Goal: Task Accomplishment & Management: Manage account settings

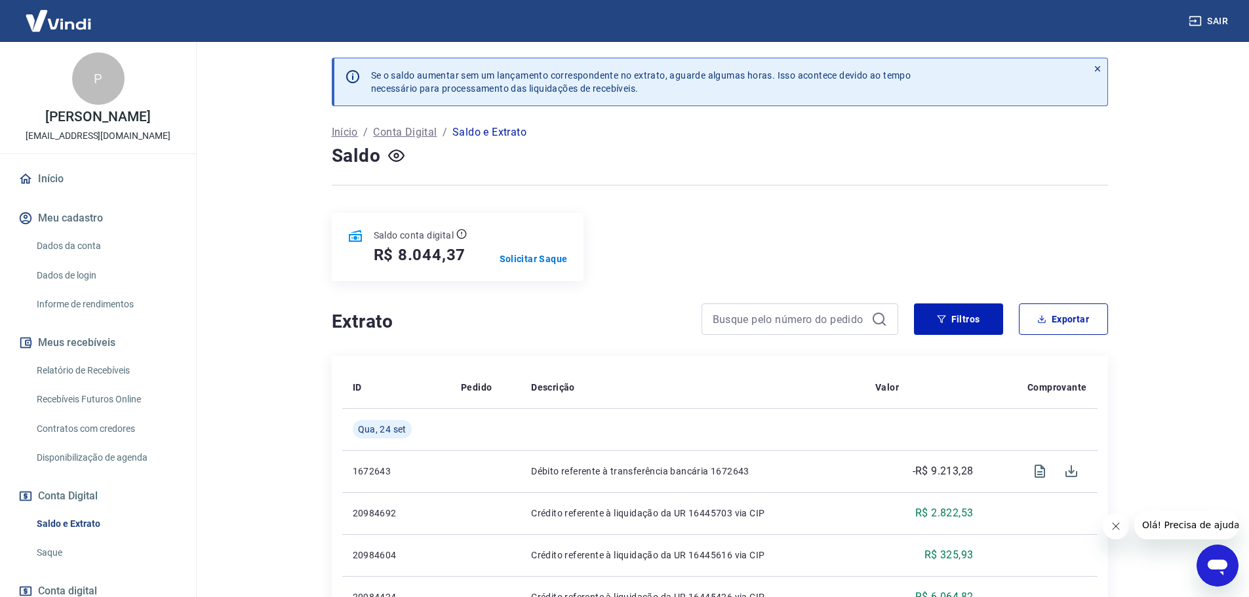
scroll to position [66, 0]
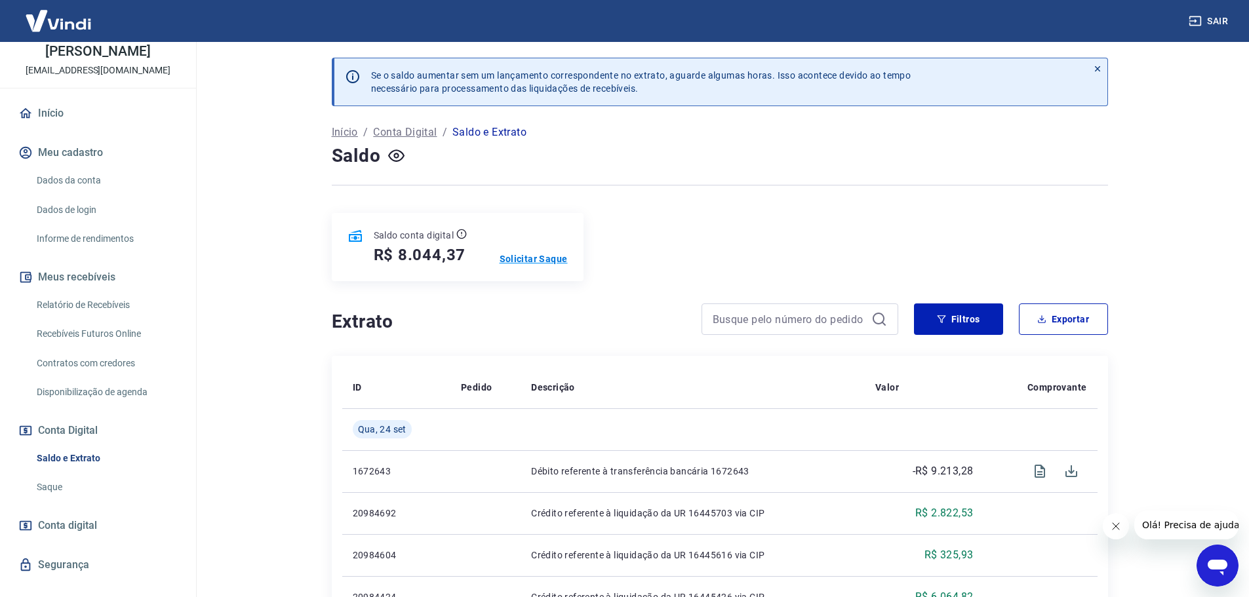
click at [518, 256] on p "Solicitar Saque" at bounding box center [534, 258] width 68 height 13
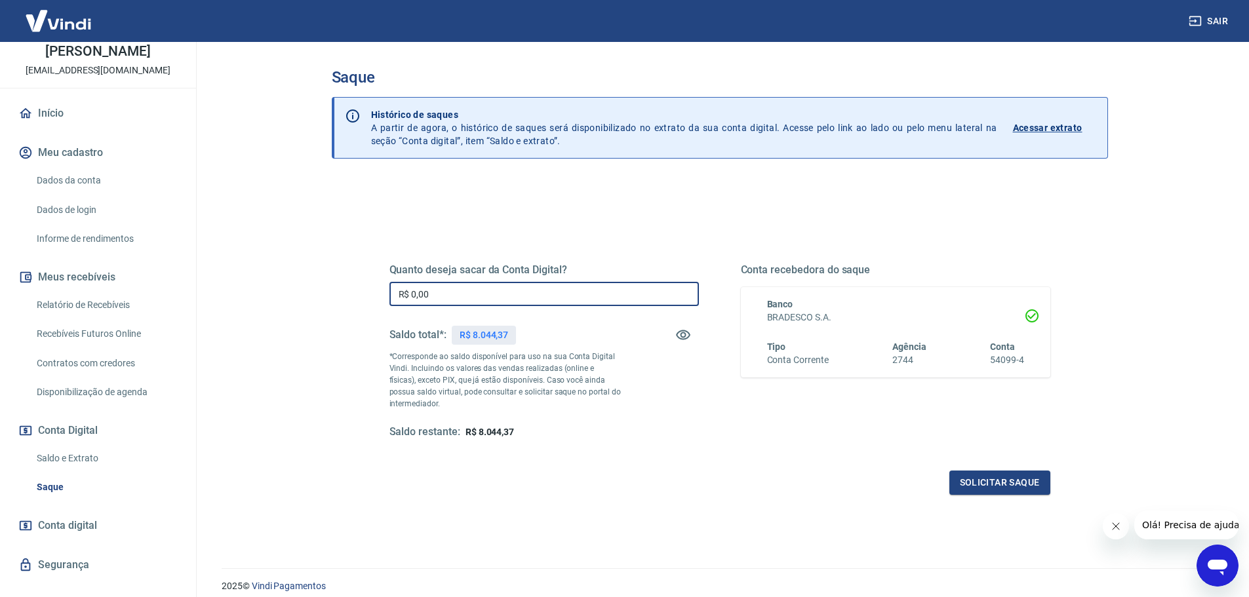
drag, startPoint x: 440, startPoint y: 290, endPoint x: 380, endPoint y: 301, distance: 60.7
click at [381, 301] on div "Quanto deseja sacar da Conta Digital? R$ 0,00 ​ Saldo total*: R$ 8.044,37 *Corr…" at bounding box center [720, 358] width 692 height 305
type input "R$ 8.044,37"
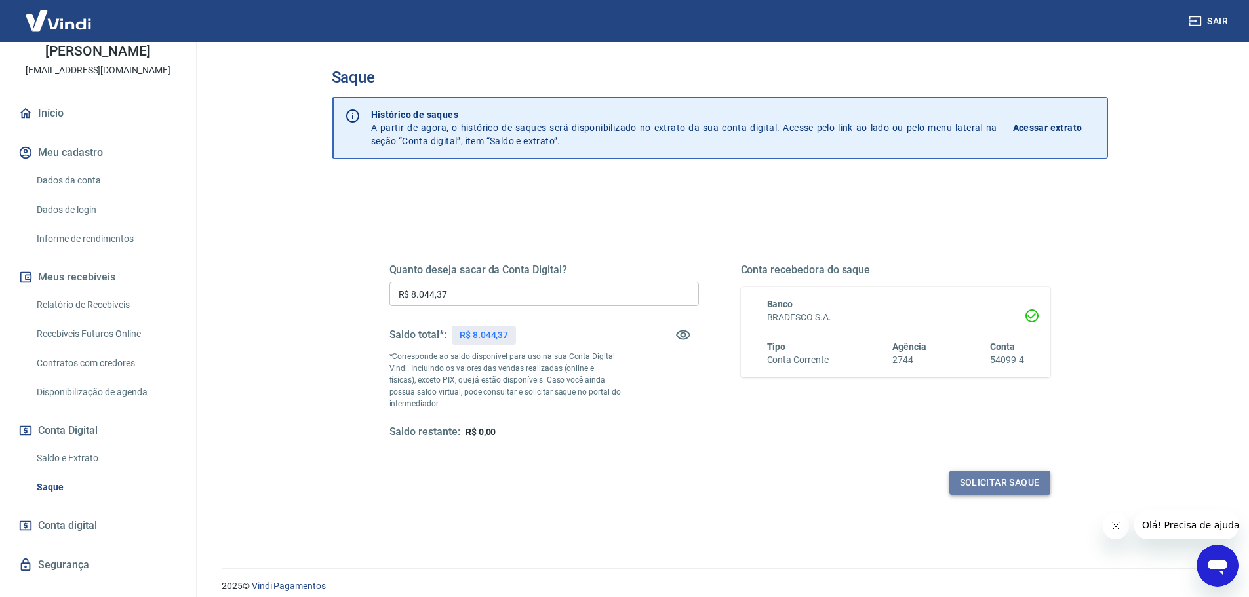
click at [1019, 482] on button "Solicitar saque" at bounding box center [999, 483] width 101 height 24
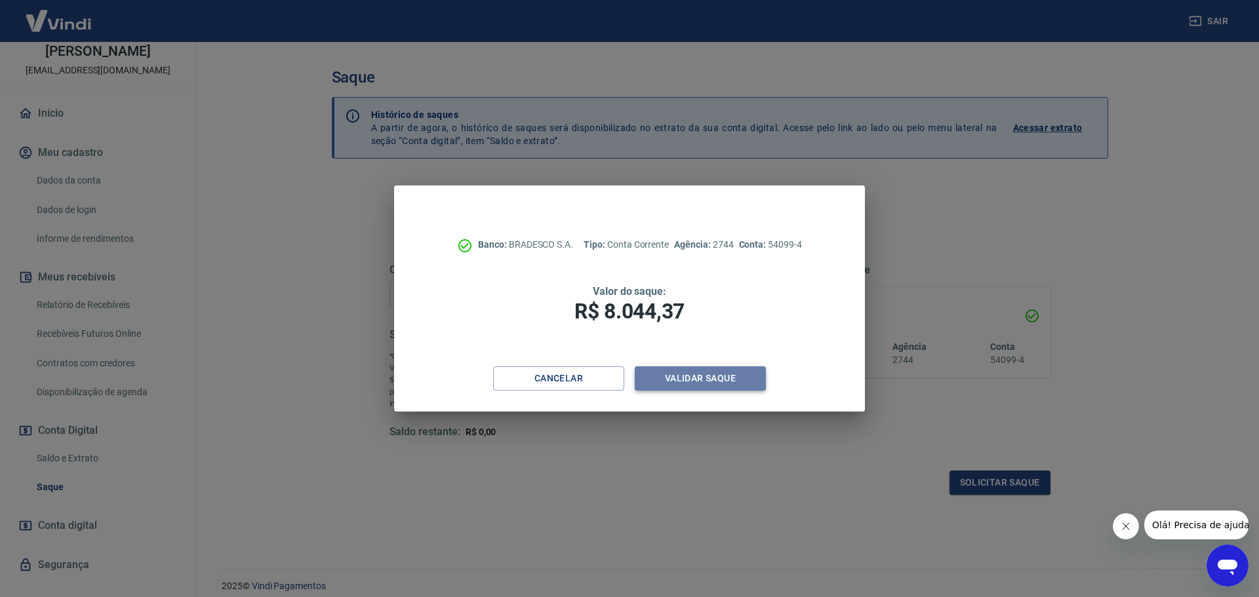
click at [722, 376] on button "Validar saque" at bounding box center [700, 378] width 131 height 24
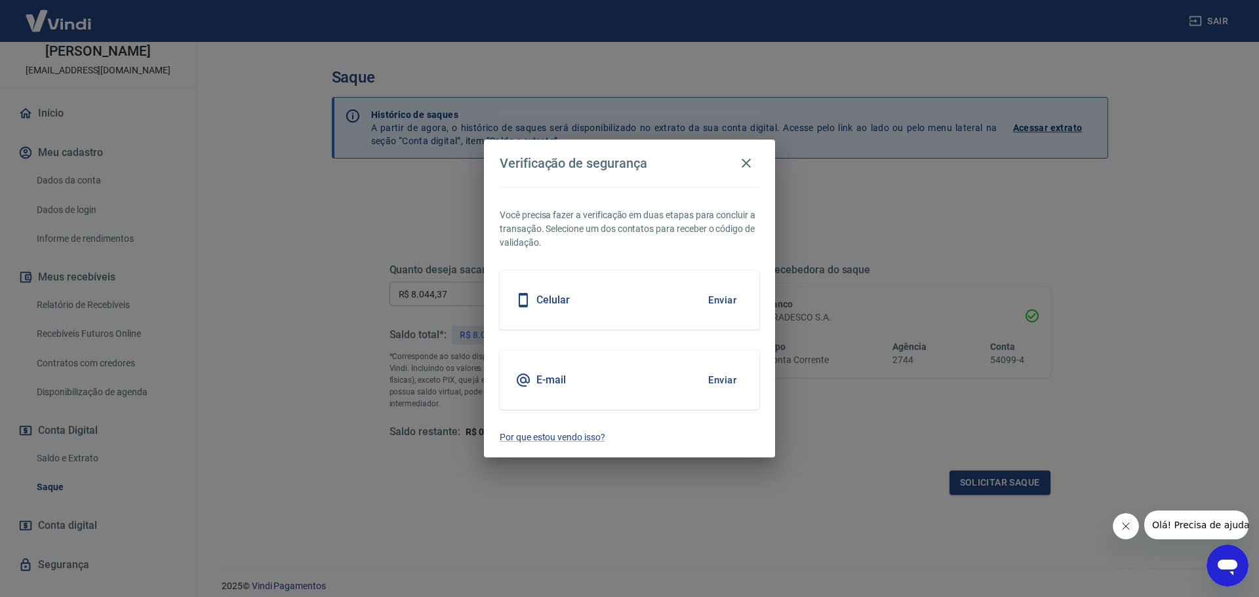
click at [721, 381] on button "Enviar" at bounding box center [722, 380] width 43 height 28
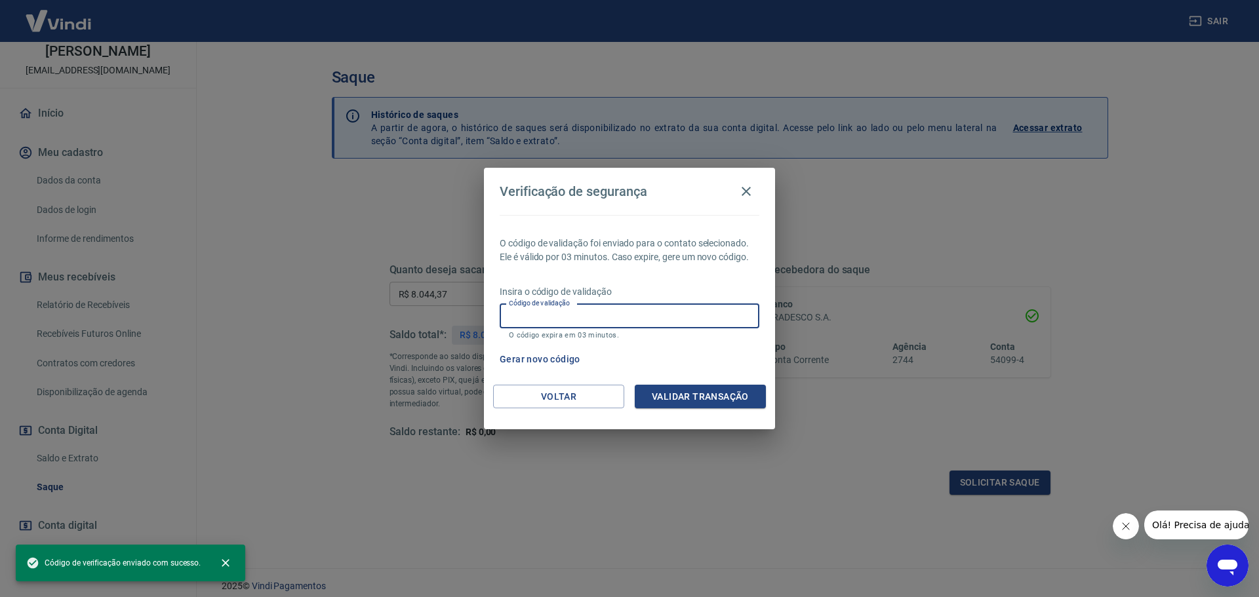
click at [528, 321] on input "Código de validação" at bounding box center [630, 316] width 260 height 24
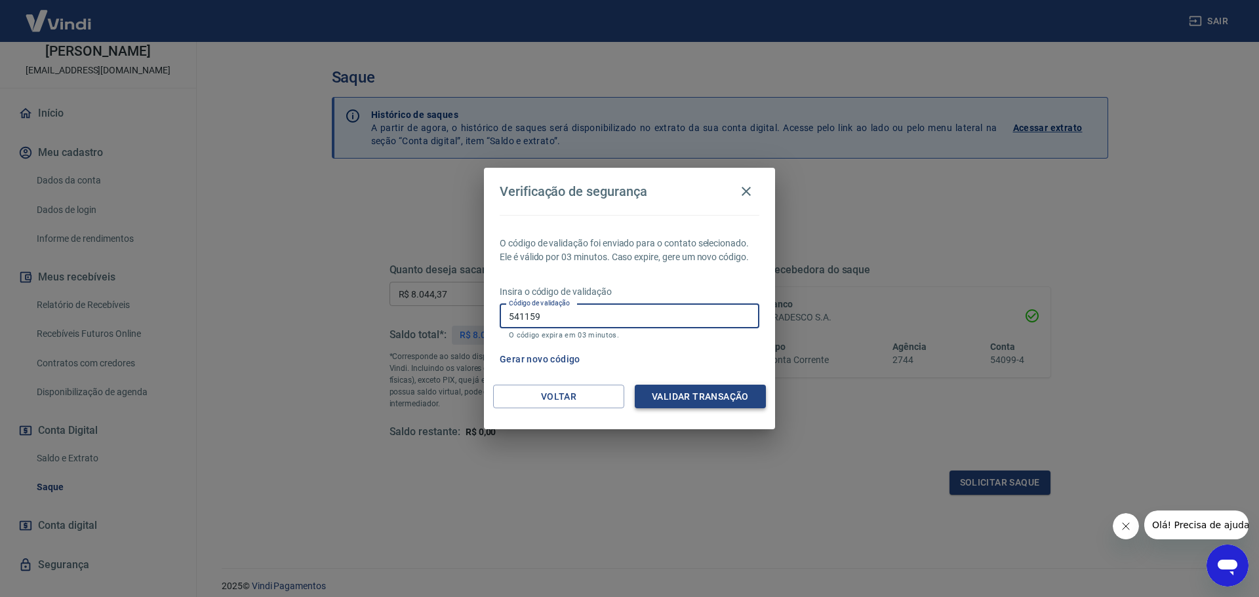
type input "541159"
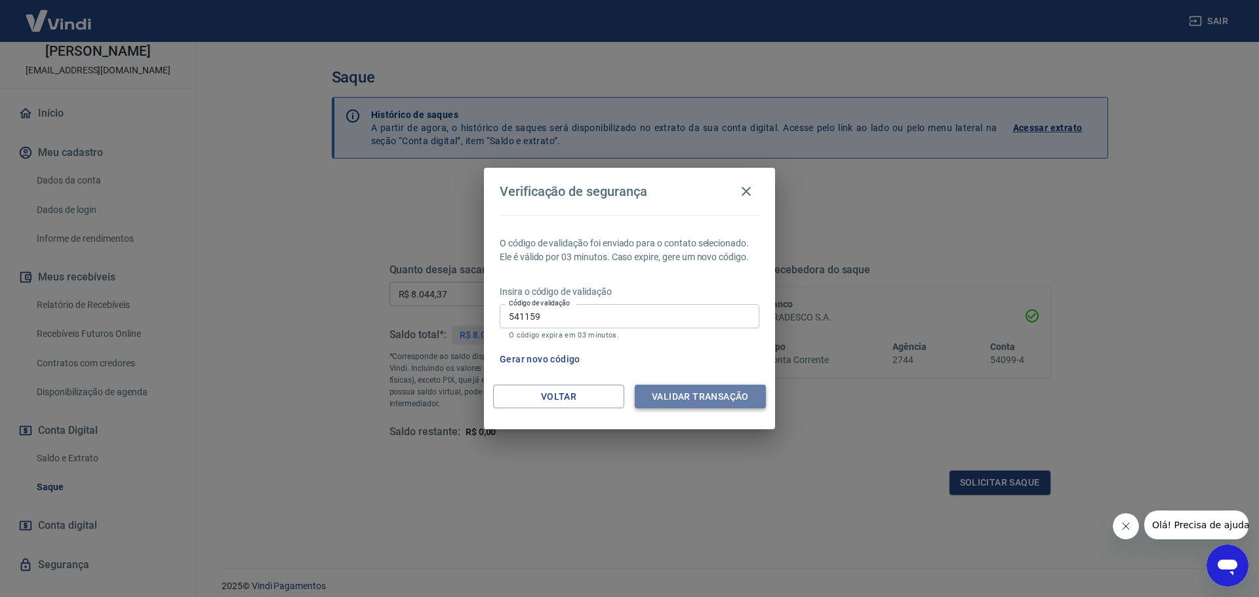
click at [692, 395] on button "Validar transação" at bounding box center [700, 397] width 131 height 24
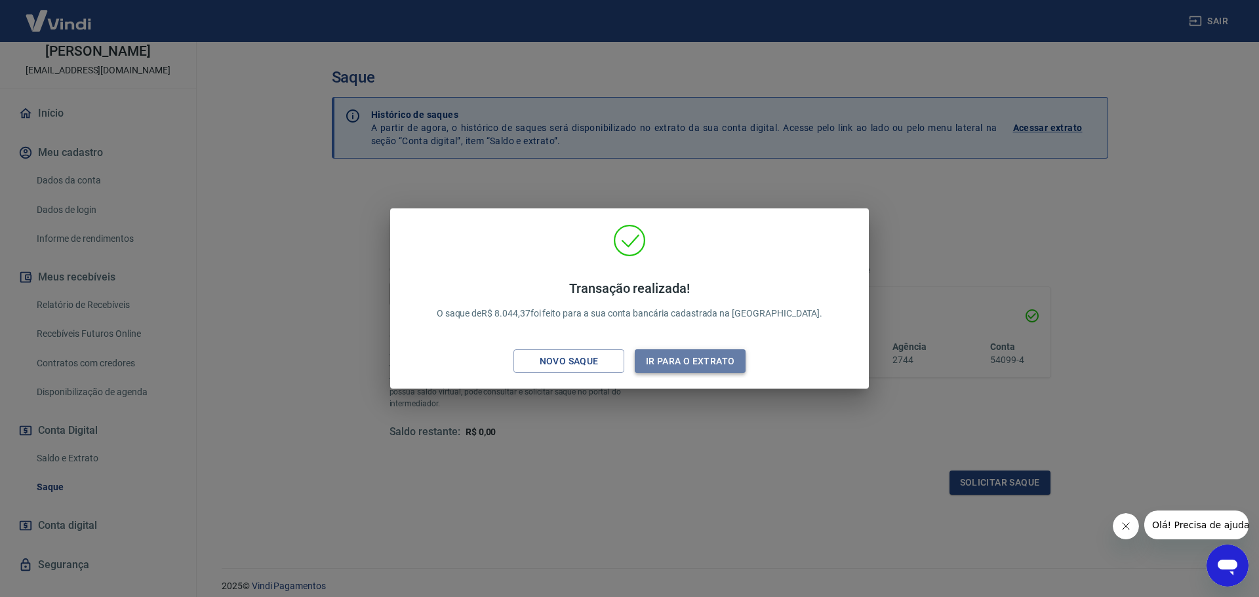
click at [660, 362] on button "Ir para o extrato" at bounding box center [690, 361] width 111 height 24
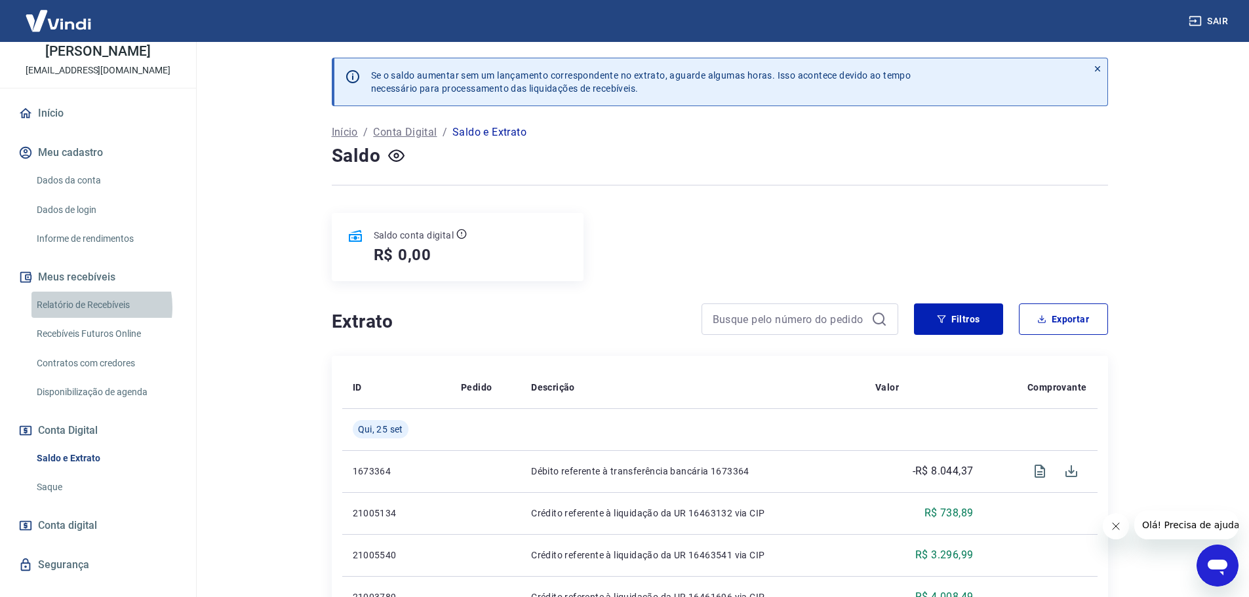
click at [83, 319] on link "Relatório de Recebíveis" at bounding box center [105, 305] width 149 height 27
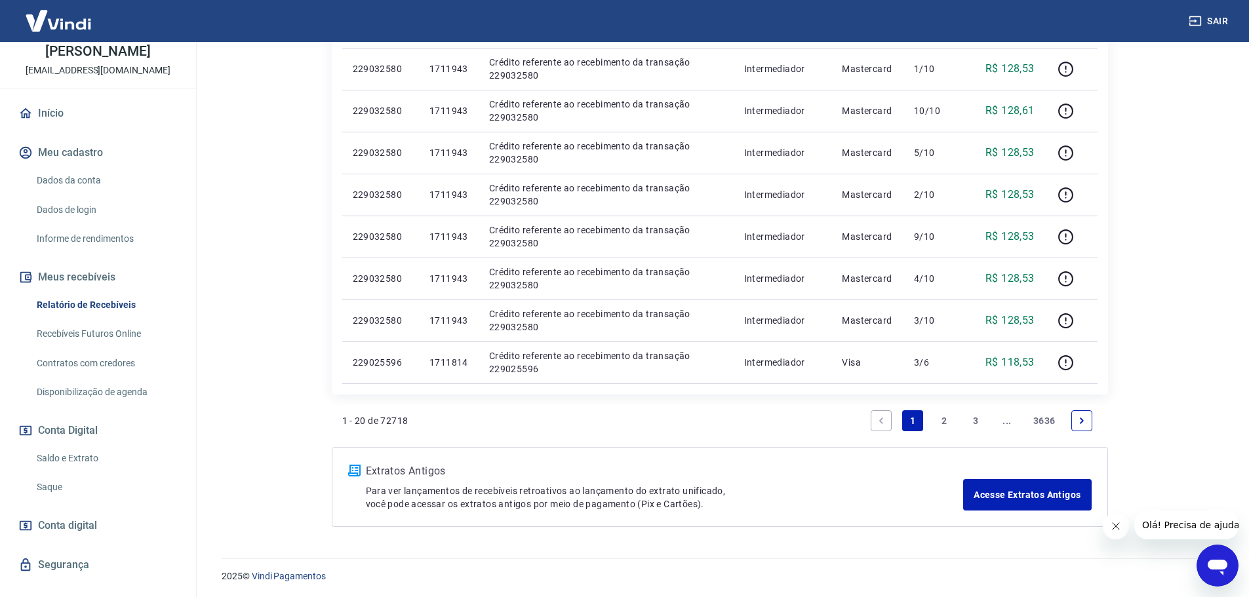
scroll to position [832, 0]
click at [65, 472] on link "Saldo e Extrato" at bounding box center [105, 458] width 149 height 27
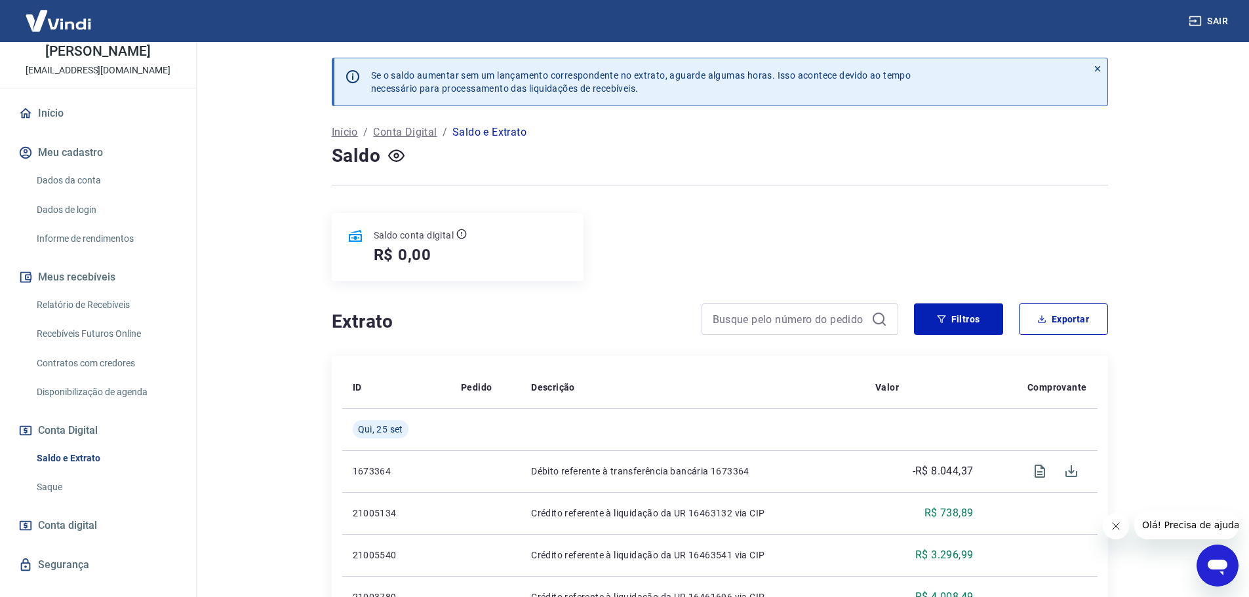
click at [84, 347] on link "Recebíveis Futuros Online" at bounding box center [105, 334] width 149 height 27
